Goal: Information Seeking & Learning: Compare options

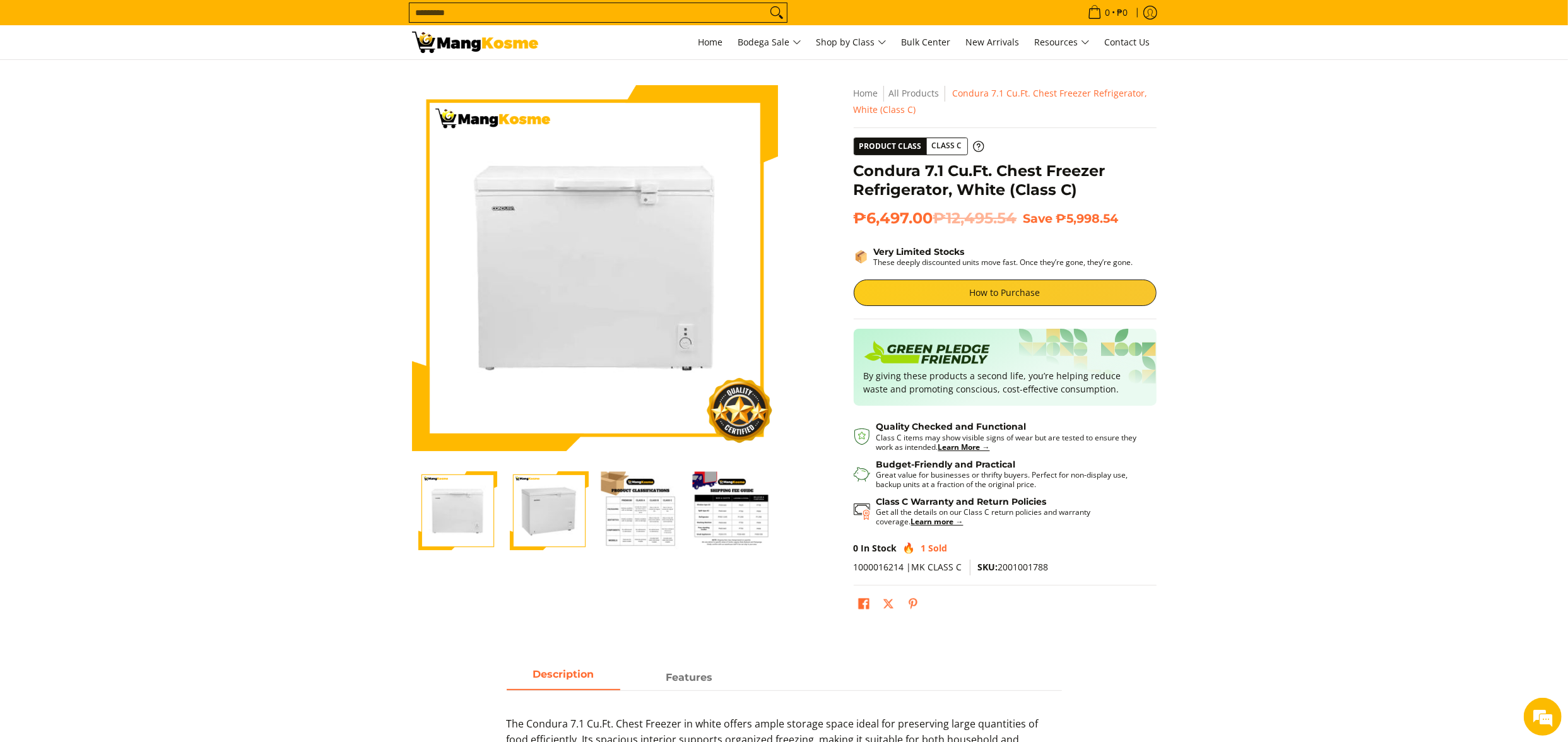
click at [1406, 461] on section "Skip to Main Content Enable zoom Disable zoom Enable zoom Disable zoom Enable z…" at bounding box center [784, 353] width 1568 height 587
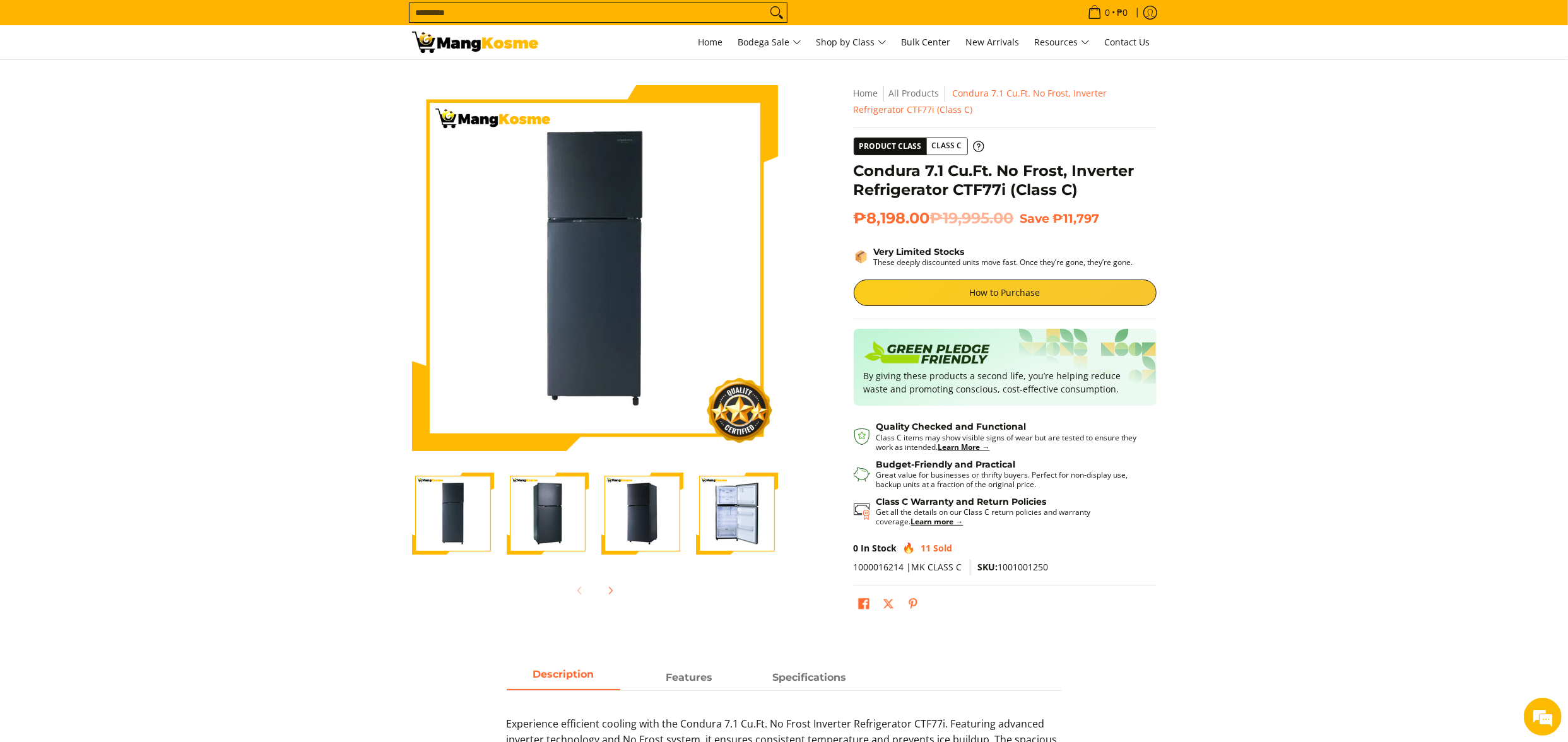
click at [1364, 661] on main "Skip to Main Content Enable zoom Disable zoom Enable zoom Disable zoom Enable z…" at bounding box center [784, 577] width 1568 height 1034
